Goal: Information Seeking & Learning: Learn about a topic

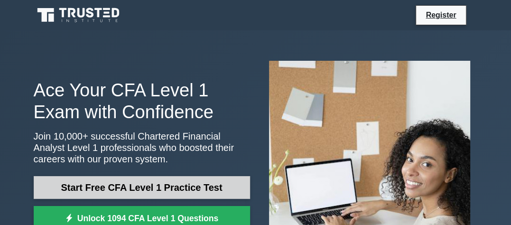
click at [172, 185] on link "Start Free CFA Level 1 Practice Test" at bounding box center [142, 187] width 217 height 23
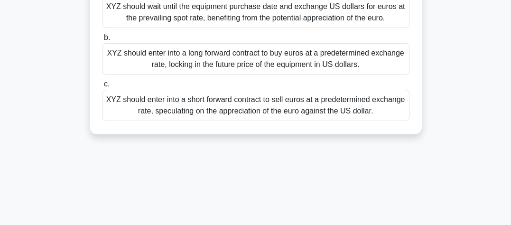
scroll to position [171, 0]
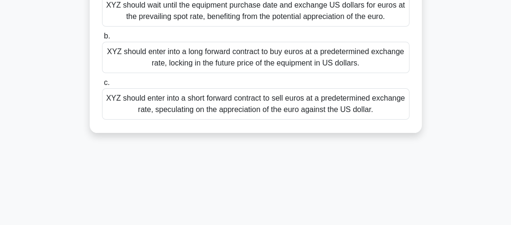
click at [193, 52] on div "XYZ should enter into a long forward contract to buy euros at a predetermined e…" at bounding box center [256, 57] width 308 height 31
click at [102, 39] on input "b. XYZ should enter into a long forward contract to buy euros at a predetermine…" at bounding box center [102, 36] width 0 height 6
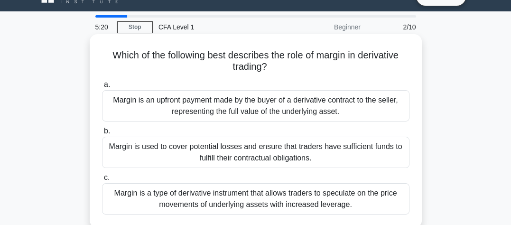
scroll to position [38, 0]
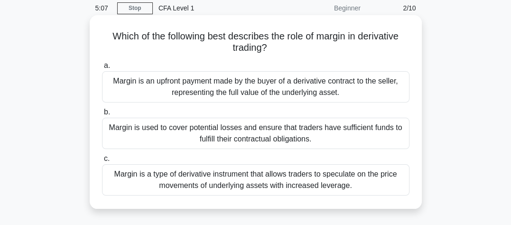
click at [226, 181] on div "Margin is a type of derivative instrument that allows traders to speculate on t…" at bounding box center [256, 179] width 308 height 31
click at [102, 162] on input "c. Margin is a type of derivative instrument that allows traders to speculate o…" at bounding box center [102, 159] width 0 height 6
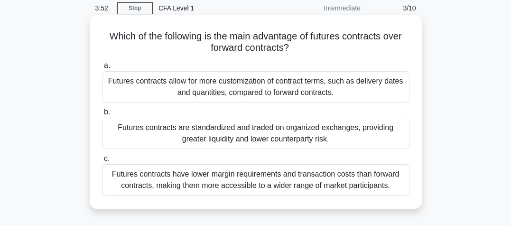
click at [222, 179] on div "Futures contracts have lower margin requirements and transaction costs than for…" at bounding box center [256, 179] width 308 height 31
click at [102, 162] on input "c. Futures contracts have lower margin requirements and transaction costs than …" at bounding box center [102, 159] width 0 height 6
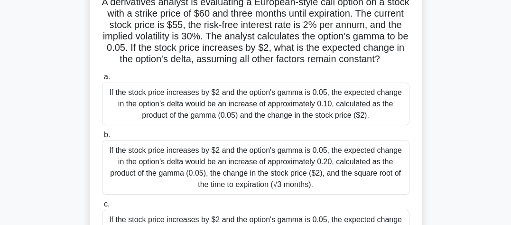
scroll to position [76, 0]
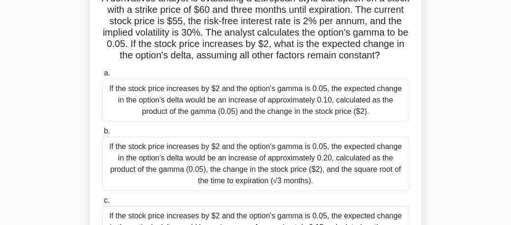
click at [202, 115] on div "If the stock price increases by $2 and the option's gamma is 0.05, the expected…" at bounding box center [256, 100] width 308 height 43
click at [102, 76] on input "a. If the stock price increases by $2 and the option's gamma is 0.05, the expec…" at bounding box center [102, 73] width 0 height 6
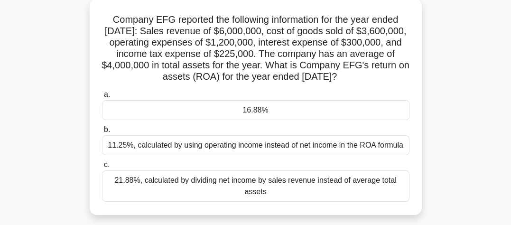
scroll to position [57, 0]
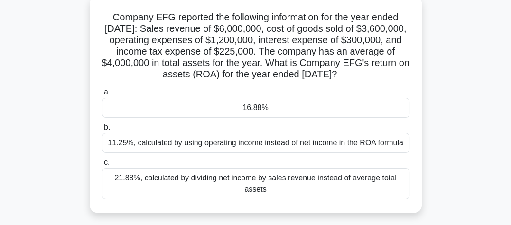
click at [209, 151] on div "11.25%, calculated by using operating income instead of net income in the ROA f…" at bounding box center [256, 143] width 308 height 20
click at [102, 131] on input "b. 11.25%, calculated by using operating income instead of net income in the RO…" at bounding box center [102, 127] width 0 height 6
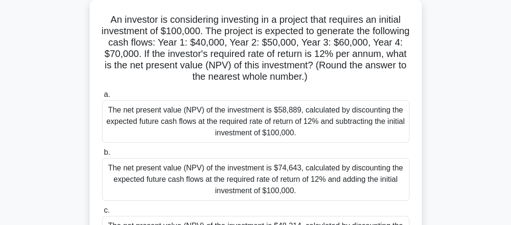
scroll to position [0, 0]
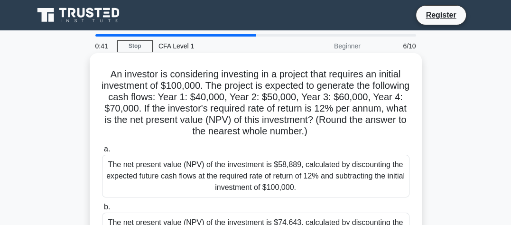
click at [241, 183] on div "The net present value (NPV) of the investment is $58,889, calculated by discoun…" at bounding box center [256, 176] width 308 height 43
click at [102, 152] on input "a. The net present value (NPV) of the investment is $58,889, calculated by disc…" at bounding box center [102, 149] width 0 height 6
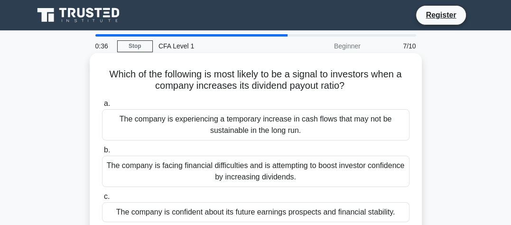
click at [255, 128] on div "The company is experiencing a temporary increase in cash flows that may not be …" at bounding box center [256, 124] width 308 height 31
click at [102, 107] on input "a. The company is experiencing a temporary increase in cash flows that may not …" at bounding box center [102, 104] width 0 height 6
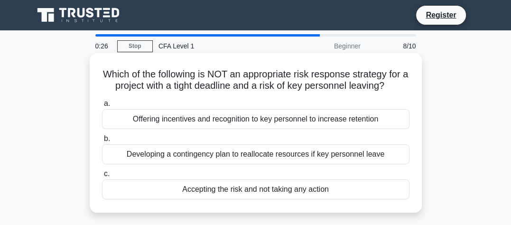
click at [254, 119] on div "Offering incentives and recognition to key personnel to increase retention" at bounding box center [256, 119] width 308 height 20
click at [102, 107] on input "a. Offering incentives and recognition to key personnel to increase retention" at bounding box center [102, 104] width 0 height 6
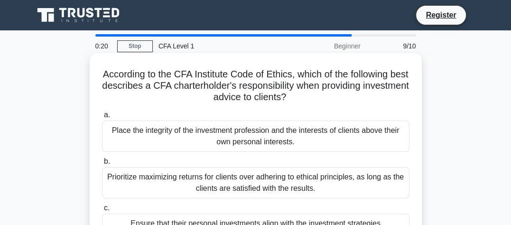
click at [268, 189] on div "Prioritize maximizing returns for clients over adhering to ethical principles, …" at bounding box center [256, 182] width 308 height 31
click at [102, 165] on input "b. Prioritize maximizing returns for clients over adhering to ethical principle…" at bounding box center [102, 162] width 0 height 6
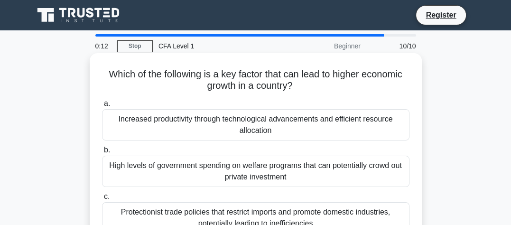
click at [283, 178] on div "High levels of government spending on welfare programs that can potentially cro…" at bounding box center [256, 171] width 308 height 31
click at [102, 153] on input "b. High levels of government spending on welfare programs that can potentially …" at bounding box center [102, 150] width 0 height 6
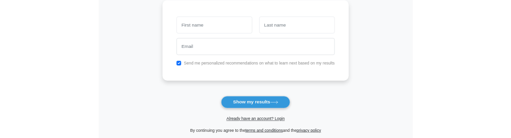
scroll to position [47, 0]
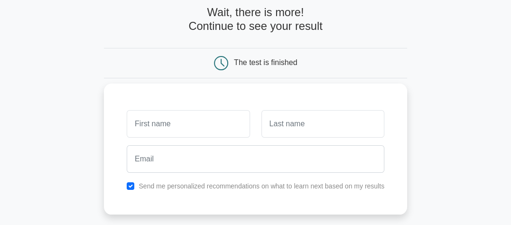
click at [202, 126] on input "text" at bounding box center [188, 124] width 123 height 28
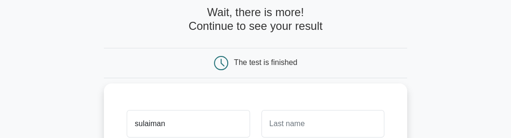
type input "sulaiman"
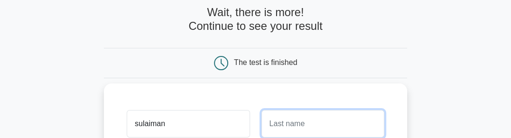
click at [282, 132] on input "text" at bounding box center [323, 124] width 123 height 28
type input "Tukur"
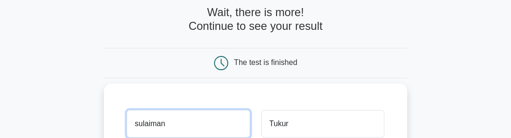
click at [138, 124] on input "sulaiman" at bounding box center [188, 124] width 123 height 28
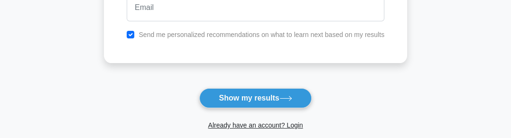
scroll to position [190, 0]
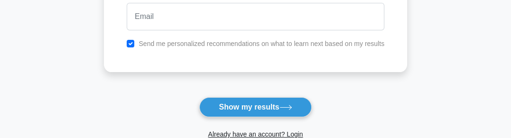
type input "Sulaiman"
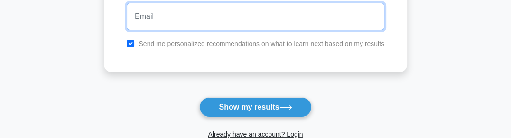
click at [167, 10] on input "email" at bounding box center [256, 17] width 258 height 28
type input "suleimantukurdaninna@gmail.com"
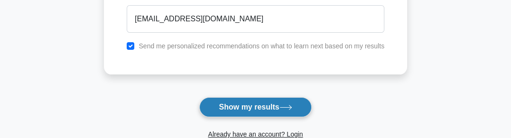
click at [257, 105] on button "Show my results" at bounding box center [255, 107] width 112 height 20
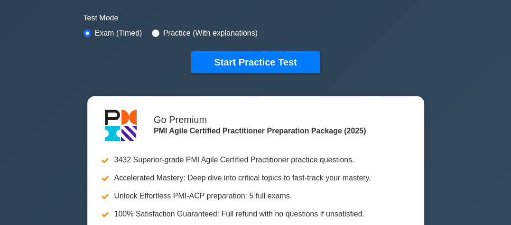
scroll to position [332, 0]
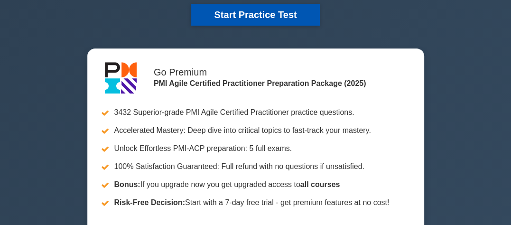
click at [224, 8] on button "Start Practice Test" at bounding box center [255, 15] width 128 height 22
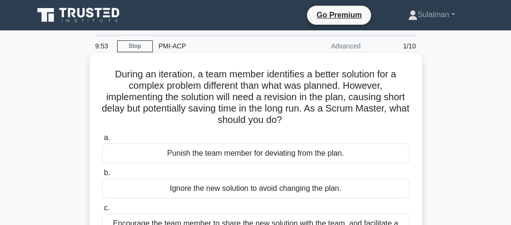
click at [210, 155] on div "Punish the team member for deviating from the plan." at bounding box center [256, 153] width 308 height 20
click at [102, 141] on input "a. Punish the team member for deviating from the plan." at bounding box center [102, 138] width 0 height 6
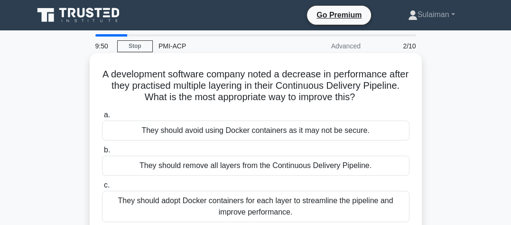
click at [269, 200] on div "They should adopt Docker containers for each layer to streamline the pipeline a…" at bounding box center [256, 206] width 308 height 31
click at [102, 189] on input "c. They should adopt Docker containers for each layer to streamline the pipelin…" at bounding box center [102, 185] width 0 height 6
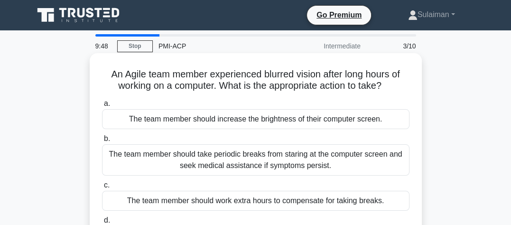
click at [228, 119] on div "The team member should increase the brightness of their computer screen." at bounding box center [256, 119] width 308 height 20
click at [102, 107] on input "a. The team member should increase the brightness of their computer screen." at bounding box center [102, 104] width 0 height 6
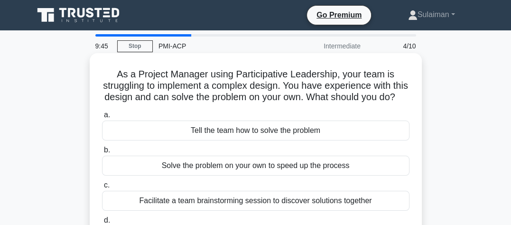
click at [234, 141] on div "Tell the team how to solve the problem" at bounding box center [256, 131] width 308 height 20
click at [102, 118] on input "a. Tell the team how to solve the problem" at bounding box center [102, 115] width 0 height 6
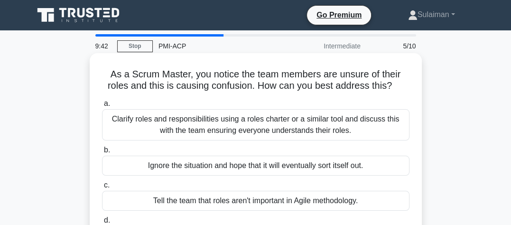
click at [241, 167] on div "Ignore the situation and hope that it will eventually sort itself out." at bounding box center [256, 166] width 308 height 20
click at [102, 153] on input "b. Ignore the situation and hope that it will eventually sort itself out." at bounding box center [102, 150] width 0 height 6
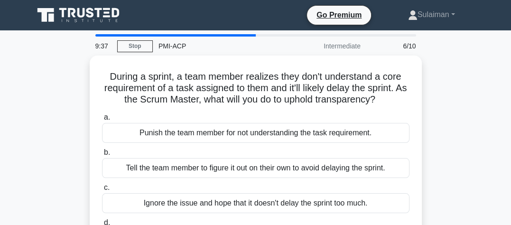
click at [241, 167] on div "Tell the team member to figure it out on their own to avoid delaying the sprint." at bounding box center [256, 168] width 308 height 20
click at [102, 156] on input "b. Tell the team member to figure it out on their own to avoid delaying the spr…" at bounding box center [102, 153] width 0 height 6
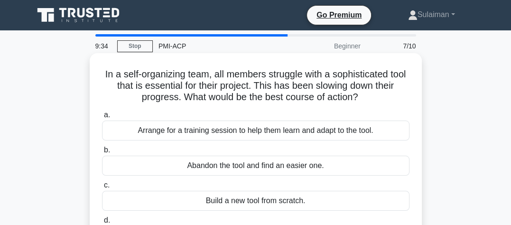
click at [237, 132] on div "Arrange for a training session to help them learn and adapt to the tool." at bounding box center [256, 131] width 308 height 20
click at [102, 118] on input "a. Arrange for a training session to help them learn and adapt to the tool." at bounding box center [102, 115] width 0 height 6
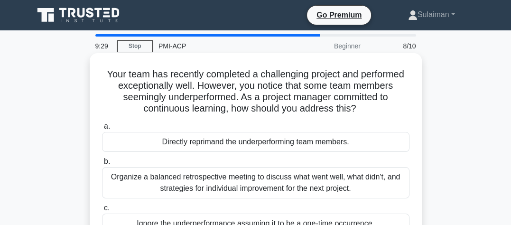
click at [251, 171] on div "Organize a balanced retrospective meeting to discuss what went well, what didn'…" at bounding box center [256, 182] width 308 height 31
click at [102, 165] on input "b. Organize a balanced retrospective meeting to discuss what went well, what di…" at bounding box center [102, 162] width 0 height 6
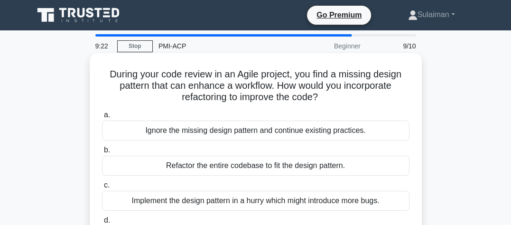
click at [264, 169] on div "Refactor the entire codebase to fit the design pattern." at bounding box center [256, 166] width 308 height 20
click at [102, 153] on input "b. Refactor the entire codebase to fit the design pattern." at bounding box center [102, 150] width 0 height 6
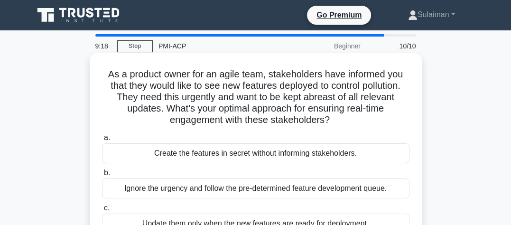
click at [255, 151] on div "Create the features in secret without informing stakeholders." at bounding box center [256, 153] width 308 height 20
click at [102, 141] on input "a. Create the features in secret without informing stakeholders." at bounding box center [102, 138] width 0 height 6
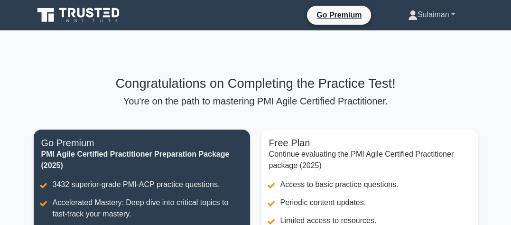
click at [448, 12] on link "Sulaiman" at bounding box center [432, 14] width 93 height 19
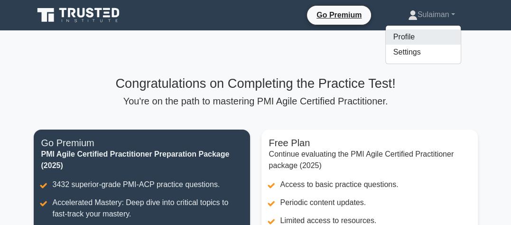
click at [425, 36] on link "Profile" at bounding box center [423, 36] width 75 height 15
